Goal: Transaction & Acquisition: Purchase product/service

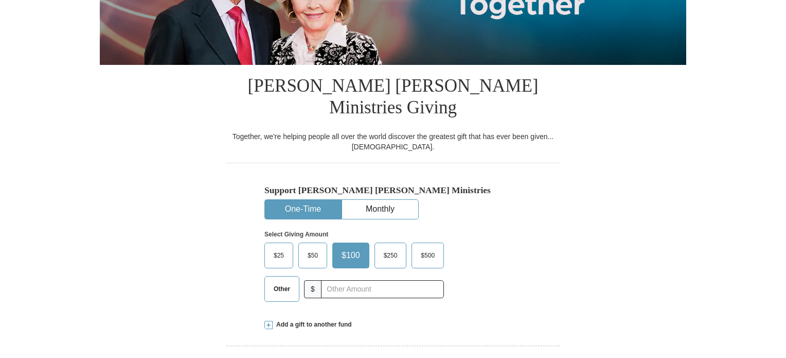
select select "TX"
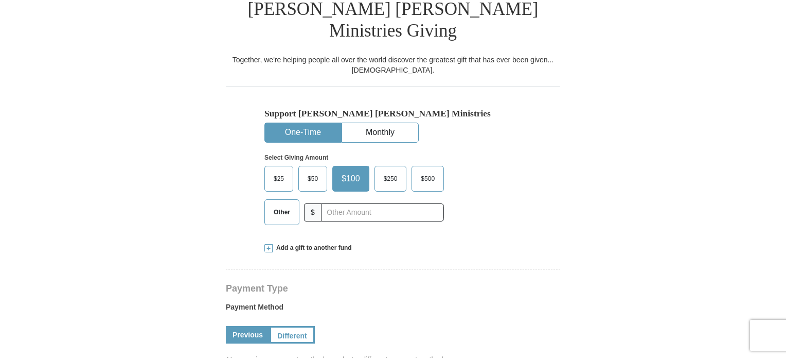
click at [285, 204] on span "Other" at bounding box center [282, 211] width 27 height 15
click at [0, 0] on input "Other" at bounding box center [0, 0] width 0 height 0
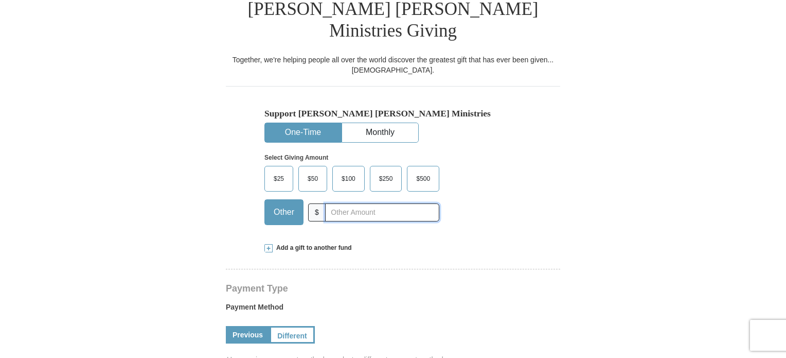
click at [369, 203] on input "text" at bounding box center [382, 212] width 114 height 18
type input "821"
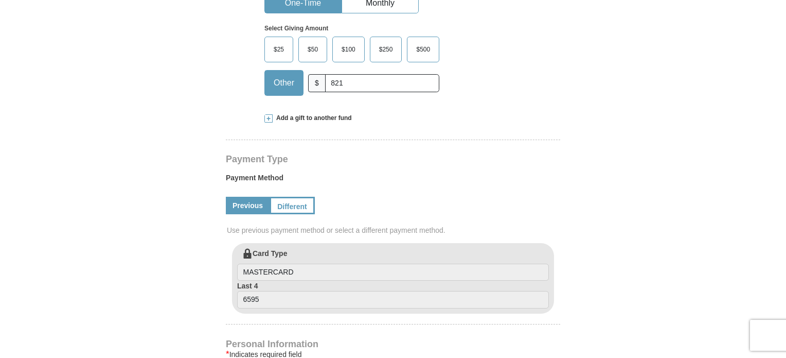
scroll to position [403, 0]
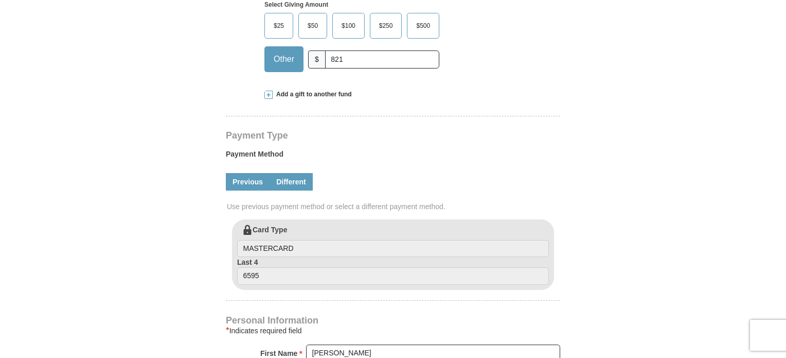
click at [290, 173] on link "Different" at bounding box center [291, 181] width 43 height 17
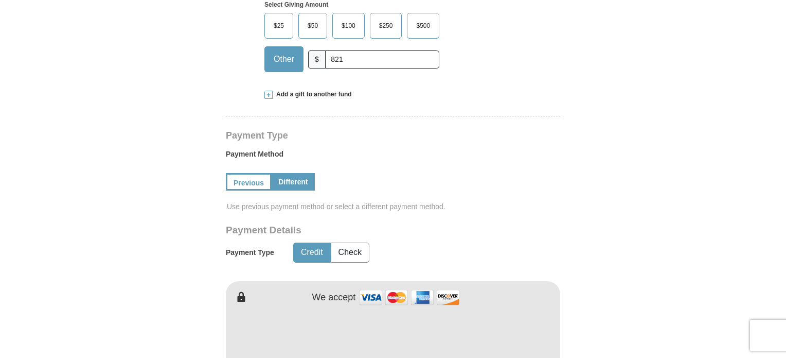
scroll to position [509, 0]
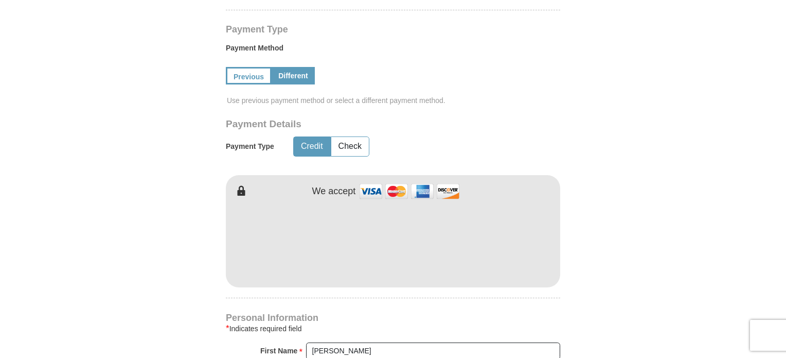
click at [352, 118] on div "Payment Details Payment Type Credit Check" at bounding box center [357, 142] width 262 height 49
click at [352, 137] on button "Check" at bounding box center [350, 146] width 38 height 19
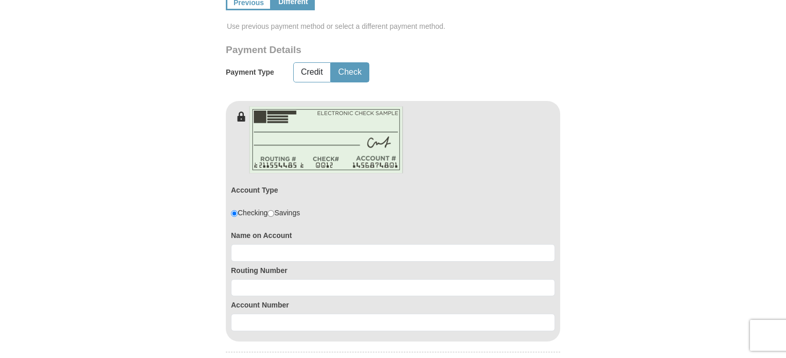
scroll to position [588, 0]
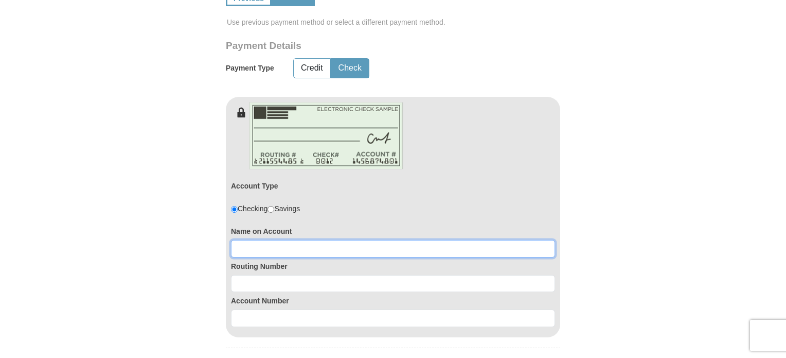
click at [313, 240] on input at bounding box center [393, 248] width 324 height 17
type input "ELIESHA CAVANAUGH"
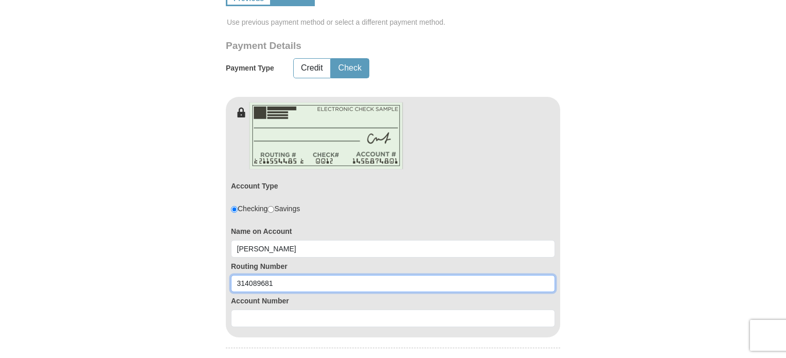
type input "314089681"
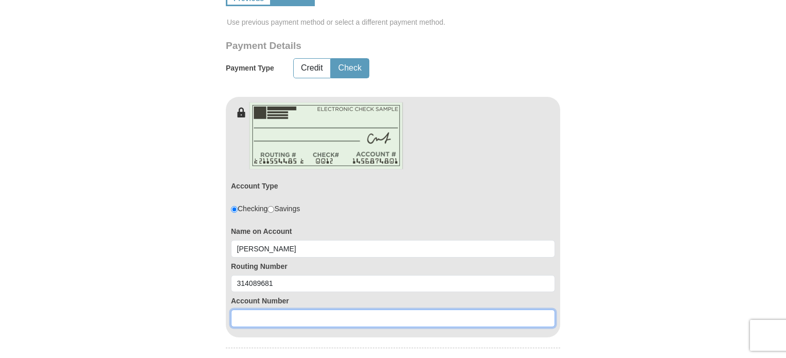
paste input "246755014"
type input "246755014"
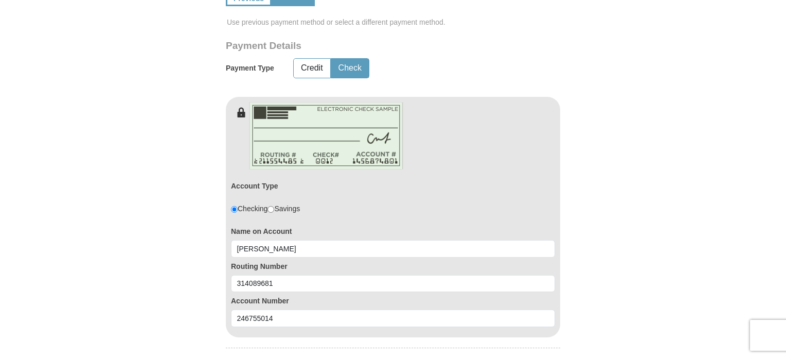
click at [137, 205] on form "Kenneth Copeland Ministries Giving Together, we're helping people all over the …" at bounding box center [393, 137] width 587 height 1369
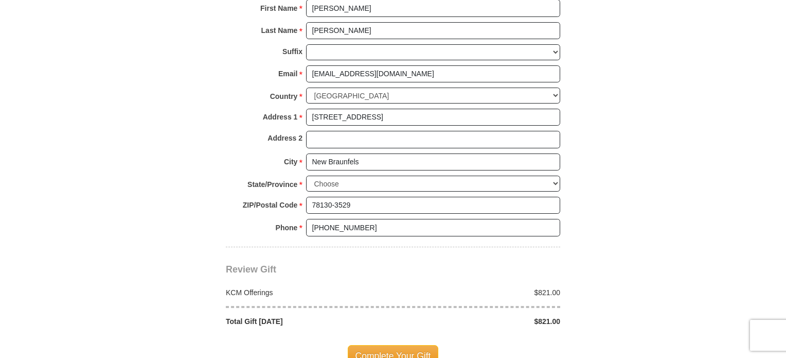
scroll to position [1055, 0]
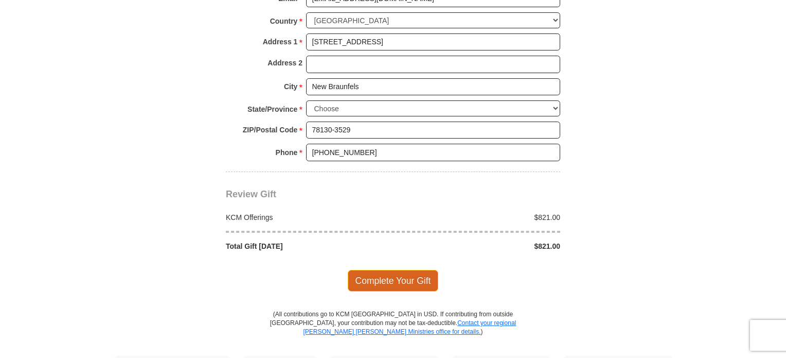
click at [391, 270] on span "Complete Your Gift" at bounding box center [393, 281] width 91 height 22
